Goal: Browse casually: Explore the website without a specific task or goal

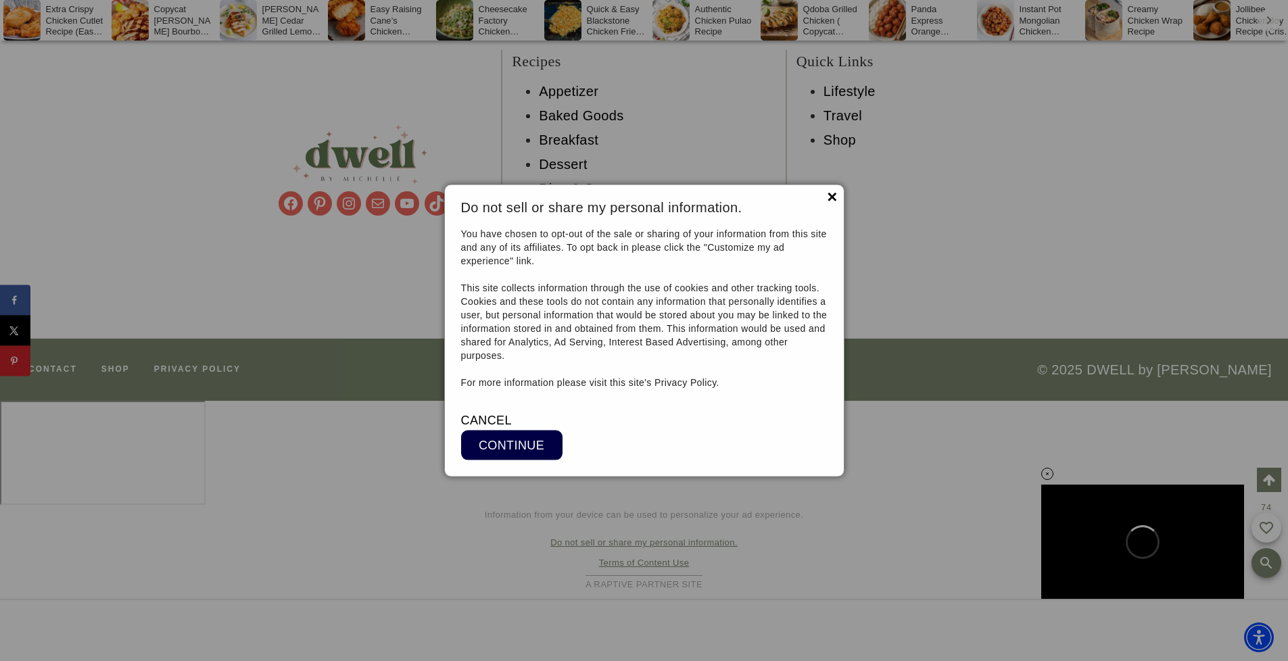
scroll to position [11349, 0]
